Goal: Task Accomplishment & Management: Complete application form

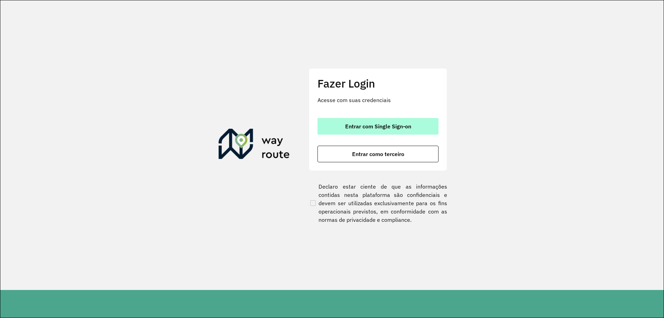
click at [348, 131] on button "Entrar com Single Sign-on" at bounding box center [378, 126] width 121 height 17
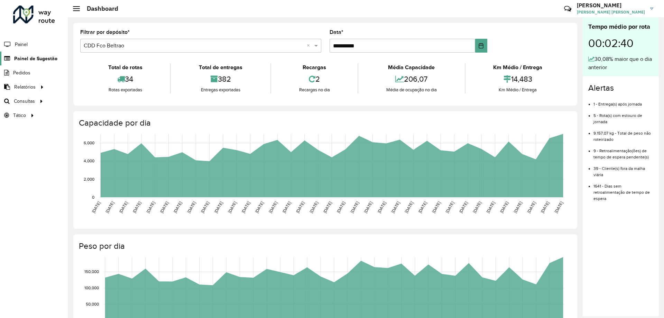
click at [35, 61] on span "Painel de Sugestão" at bounding box center [35, 58] width 43 height 7
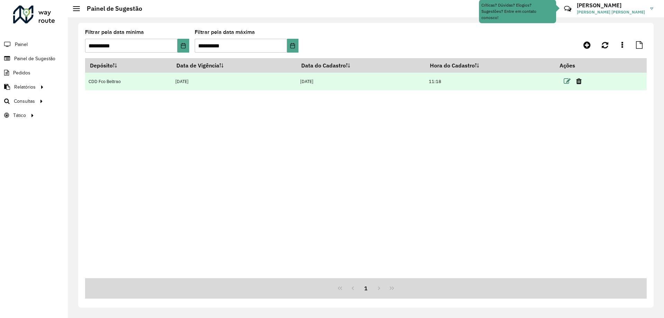
click at [569, 81] on icon at bounding box center [567, 81] width 7 height 7
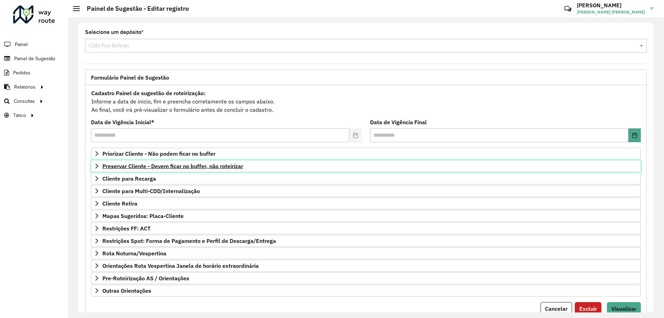
click at [180, 168] on span "Preservar Cliente - Devem ficar no buffer, não roteirizar" at bounding box center [172, 166] width 141 height 6
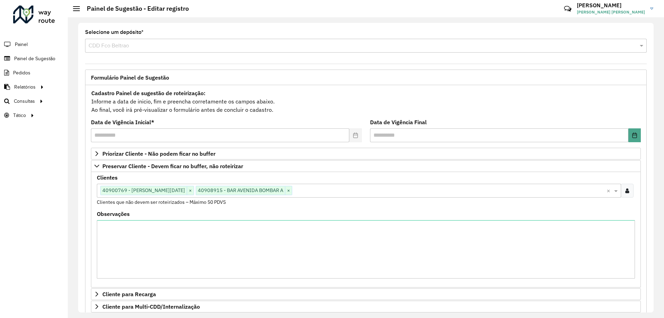
click at [357, 192] on input "text" at bounding box center [449, 191] width 314 height 8
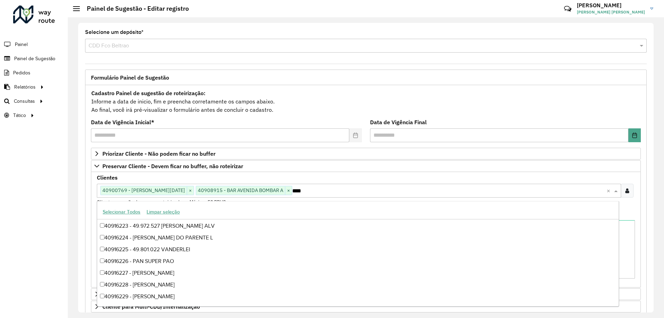
scroll to position [46, 0]
type input "*****"
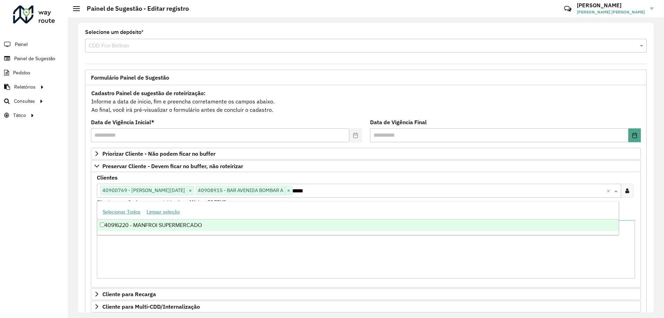
click at [154, 228] on div "40916220 - MANFROI SUPERMERCADO" at bounding box center [358, 225] width 522 height 12
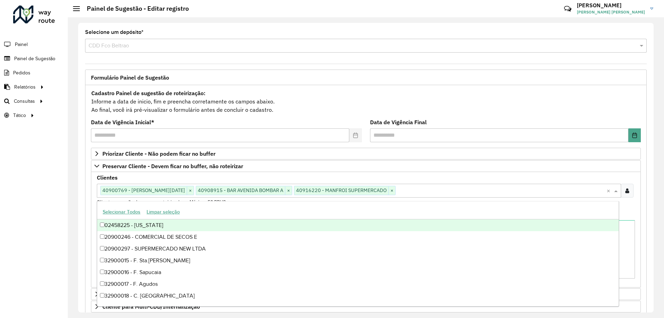
click at [415, 98] on div "Cadastro Painel de sugestão de roteirização: Informe a data de inicio, fim e pr…" at bounding box center [366, 102] width 550 height 26
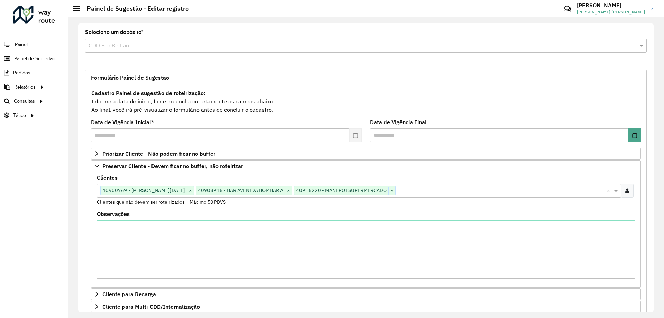
scroll to position [143, 0]
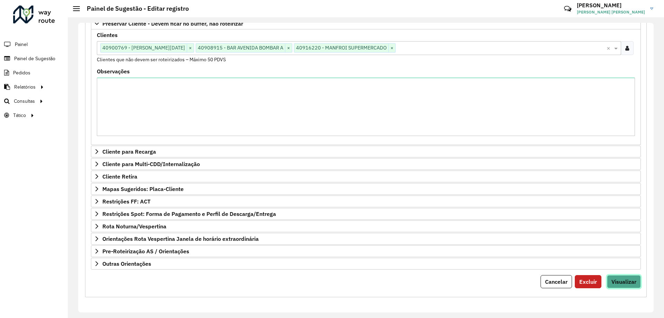
click at [621, 286] on button "Visualizar" at bounding box center [624, 281] width 34 height 13
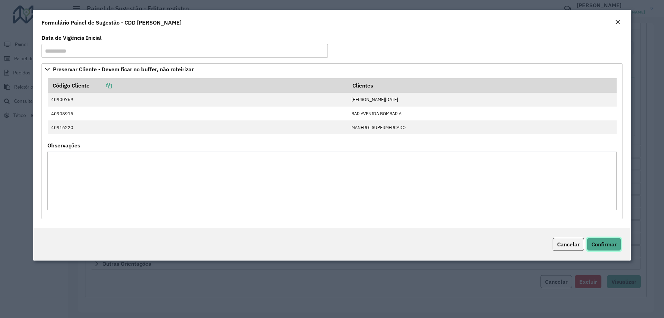
click at [606, 241] on span "Confirmar" at bounding box center [604, 244] width 25 height 7
